Goal: Find contact information: Find contact information

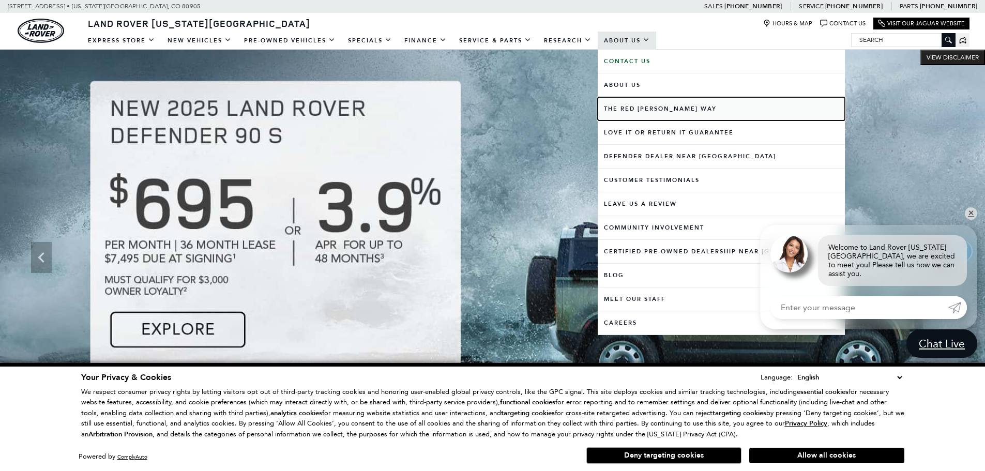
click at [640, 110] on link "The Red [PERSON_NAME] Way" at bounding box center [721, 108] width 247 height 23
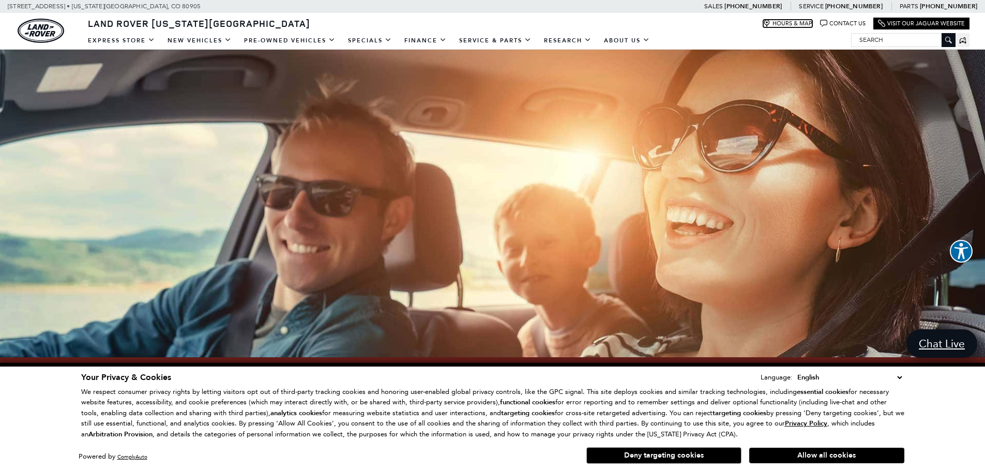
drag, startPoint x: 783, startPoint y: 22, endPoint x: 807, endPoint y: 41, distance: 31.2
click at [782, 22] on link "Hours & Map" at bounding box center [787, 24] width 49 height 8
